Goal: Use online tool/utility

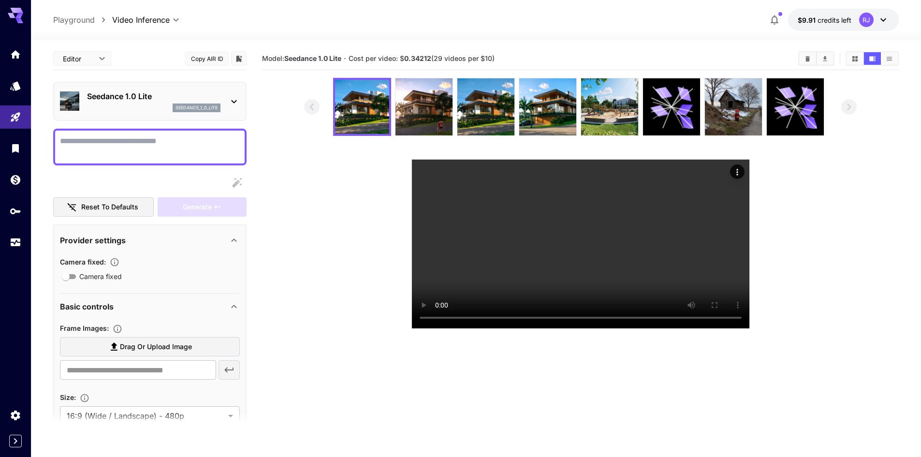
click at [797, 217] on section at bounding box center [580, 203] width 553 height 251
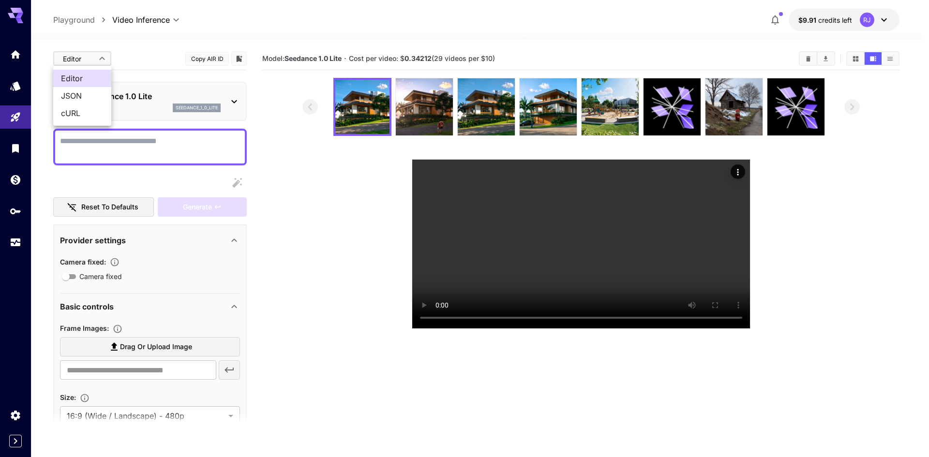
click at [83, 54] on body "**********" at bounding box center [464, 267] width 929 height 534
click at [83, 54] on div at bounding box center [464, 228] width 929 height 457
